Goal: Task Accomplishment & Management: Manage account settings

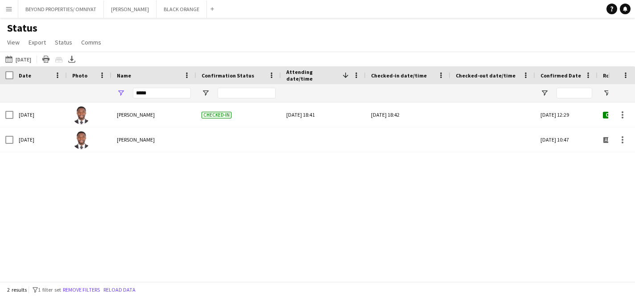
click at [10, 13] on button "Menu" at bounding box center [9, 9] width 18 height 18
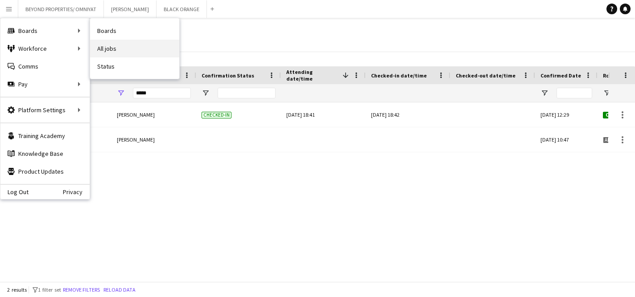
click at [114, 51] on link "All jobs" at bounding box center [134, 49] width 89 height 18
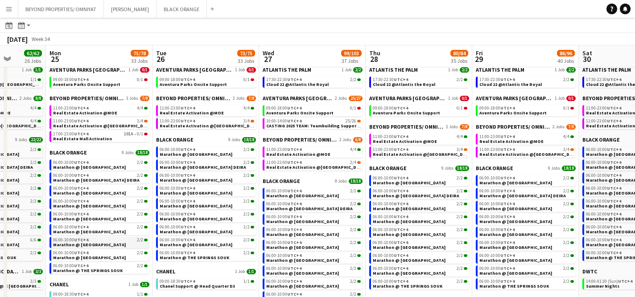
scroll to position [31, 0]
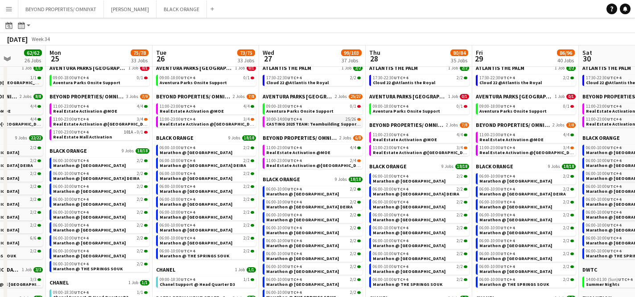
click at [286, 122] on span "CASTING 2025 TEAM: Teambuilding Support @ Aventura Parks" at bounding box center [332, 124] width 132 height 6
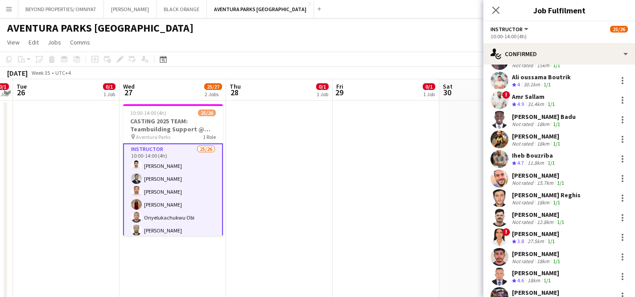
scroll to position [241, 0]
